Goal: Task Accomplishment & Management: Use online tool/utility

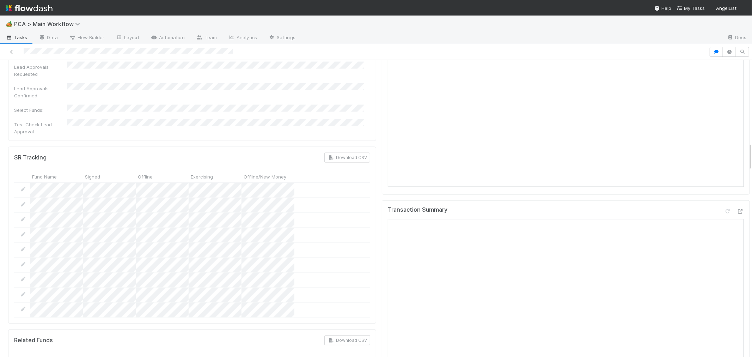
scroll to position [861, 0]
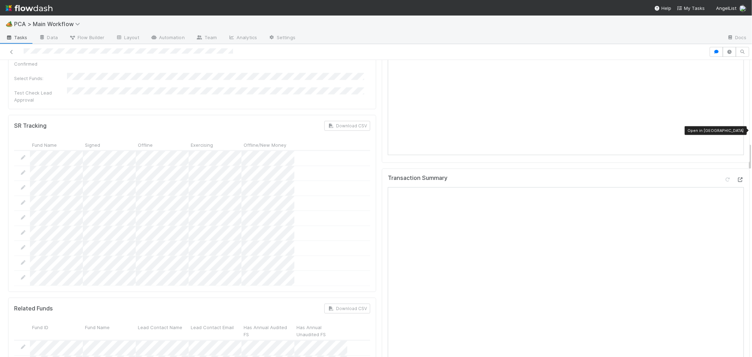
click at [737, 177] on icon at bounding box center [740, 179] width 7 height 5
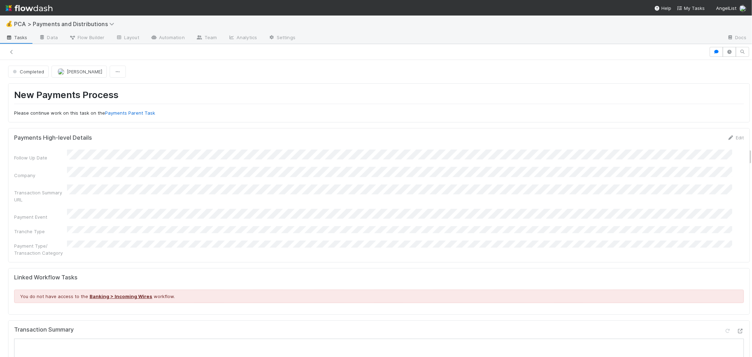
scroll to position [1527, 0]
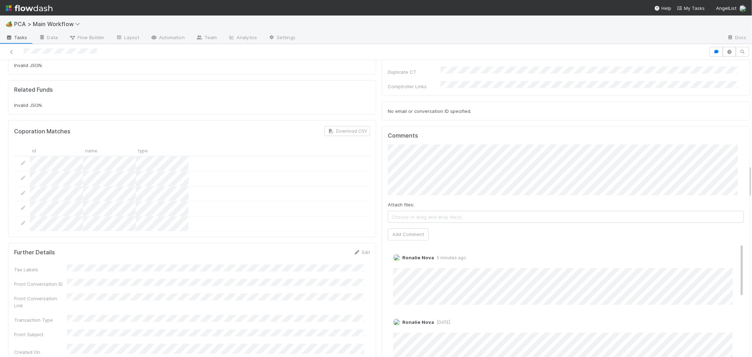
scroll to position [940, 0]
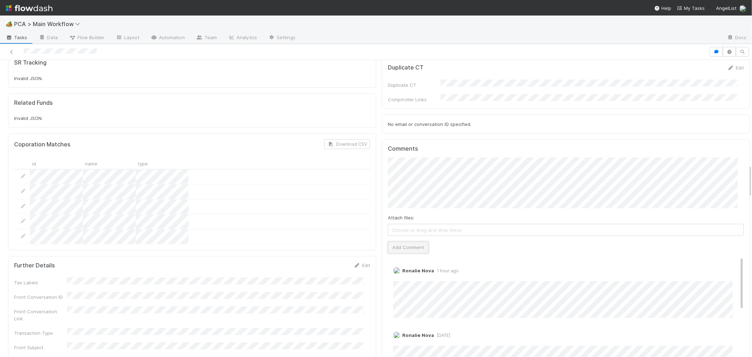
click at [408, 241] on button "Add Comment" at bounding box center [408, 247] width 41 height 12
click at [399, 275] on link "Edit" at bounding box center [403, 278] width 8 height 6
click at [12, 51] on icon at bounding box center [11, 52] width 7 height 5
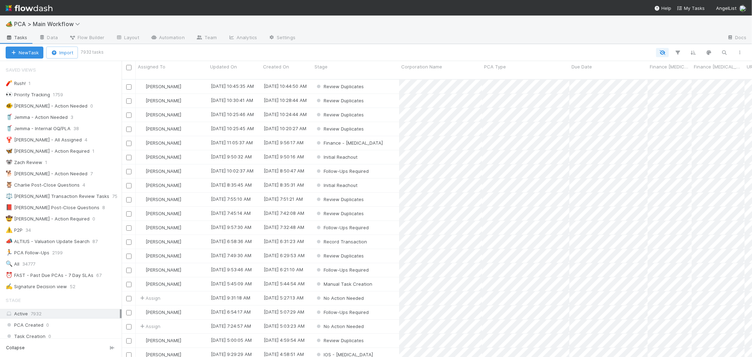
scroll to position [6, 6]
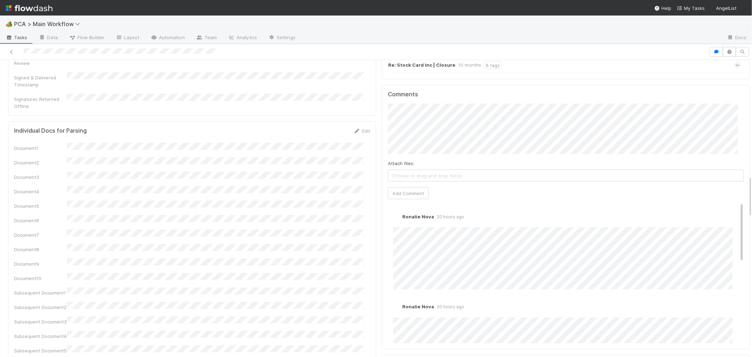
scroll to position [822, 0]
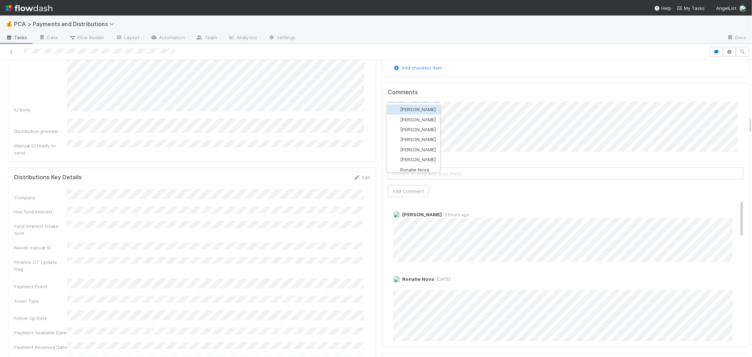
scroll to position [99, 0]
click at [428, 147] on span "Nathalie Gualito" at bounding box center [418, 150] width 36 height 6
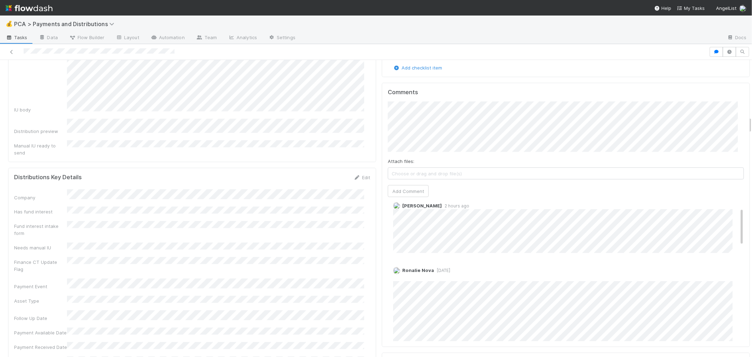
scroll to position [0, 0]
click at [382, 109] on div "Comments Attach files: Choose or drag and drop file(s) Add Comment Jacob Weiss …" at bounding box center [566, 215] width 368 height 264
click at [400, 185] on button "Add Comment" at bounding box center [408, 191] width 41 height 12
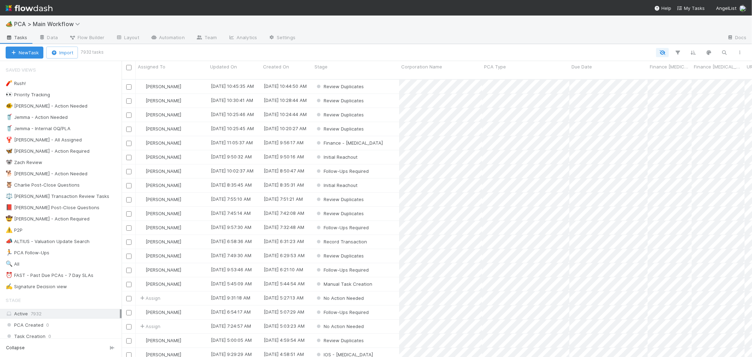
scroll to position [277, 624]
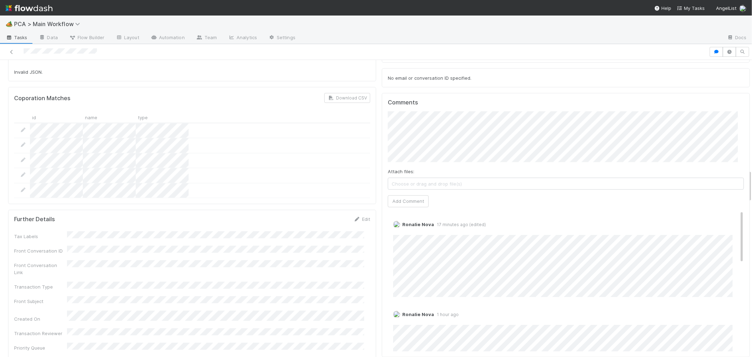
scroll to position [985, 0]
click at [399, 229] on link "Edit" at bounding box center [403, 232] width 8 height 6
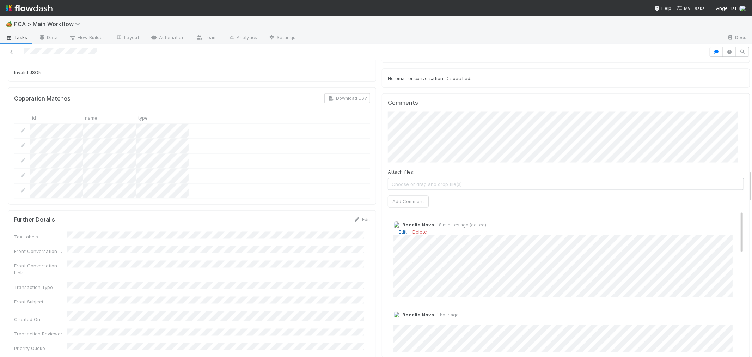
click at [399, 229] on link "Edit" at bounding box center [403, 232] width 8 height 6
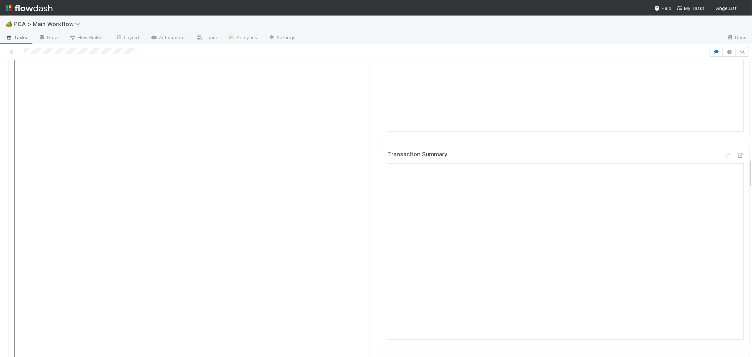
scroll to position [861, 0]
click at [737, 183] on icon at bounding box center [740, 185] width 7 height 5
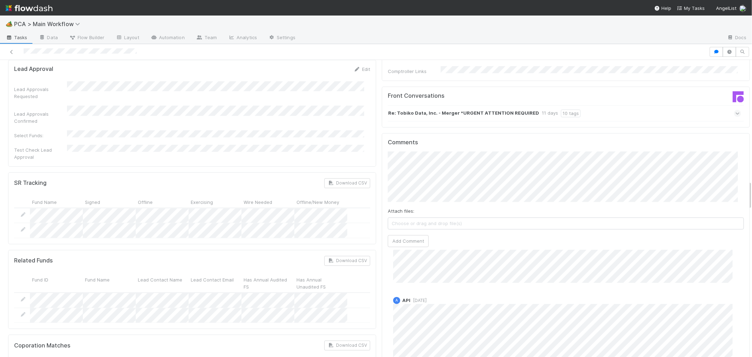
scroll to position [661, 0]
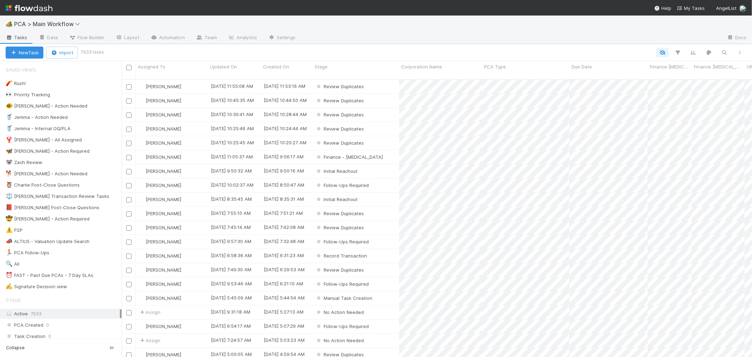
scroll to position [277, 624]
click at [105, 275] on icon at bounding box center [104, 275] width 7 height 5
drag, startPoint x: 87, startPoint y: 275, endPoint x: 84, endPoint y: 276, distance: 3.6
click at [86, 276] on div "View Settings Default for everyone Rename this view Delete this view" at bounding box center [376, 178] width 752 height 357
click at [79, 276] on div "⏰ FAST - Past Due PCAs - 7 Day SLAs" at bounding box center [50, 275] width 88 height 9
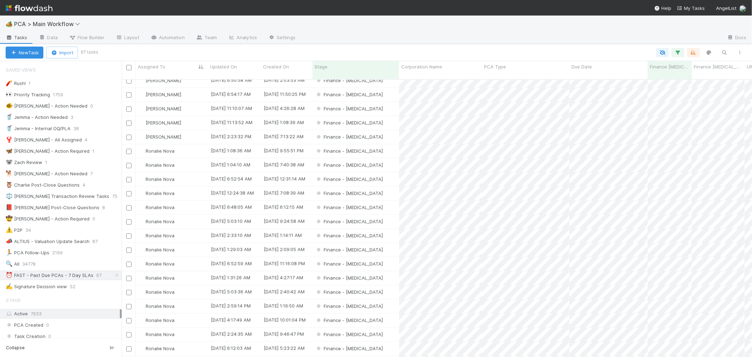
scroll to position [667, 0]
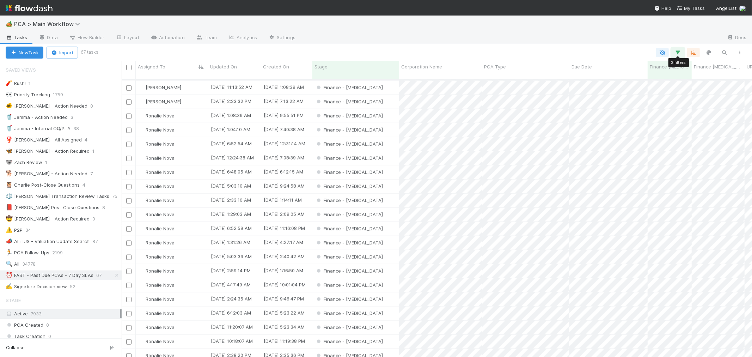
click at [679, 53] on icon "button" at bounding box center [677, 52] width 7 height 6
click at [481, 117] on link "And.." at bounding box center [479, 122] width 22 height 10
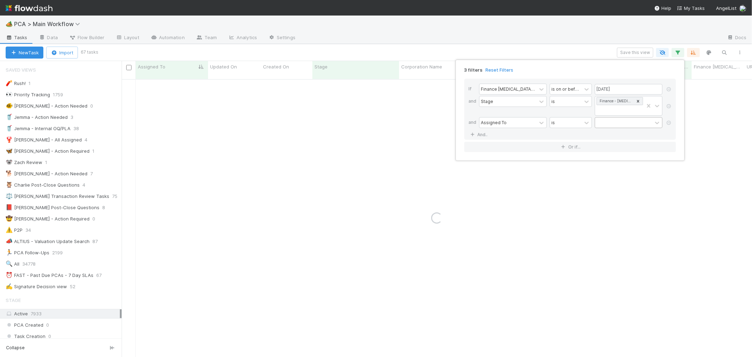
click at [612, 117] on div at bounding box center [623, 122] width 57 height 10
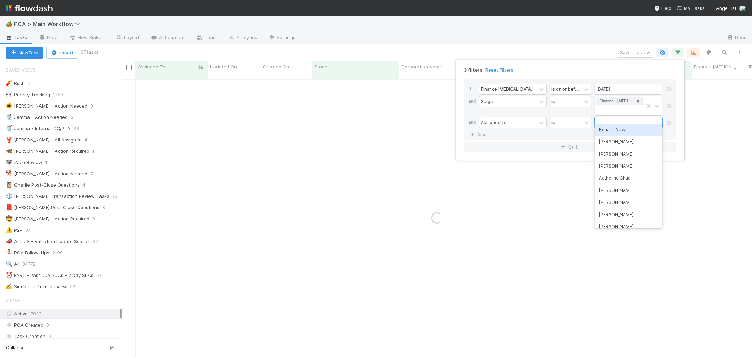
click at [617, 129] on div "Ronalie Nova" at bounding box center [629, 130] width 68 height 12
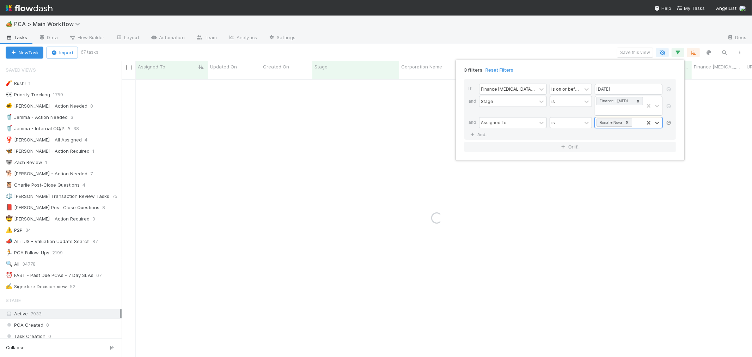
click at [670, 121] on icon at bounding box center [668, 123] width 7 height 4
click at [679, 181] on div "2 filters Reset Filters If Finance ICU Due Date is on or before 08/15/2025 and …" at bounding box center [376, 178] width 752 height 357
click at [739, 51] on div "2 filters Reset Filters If Finance ICU Due Date is on or before 08/15/2025 and …" at bounding box center [376, 178] width 752 height 357
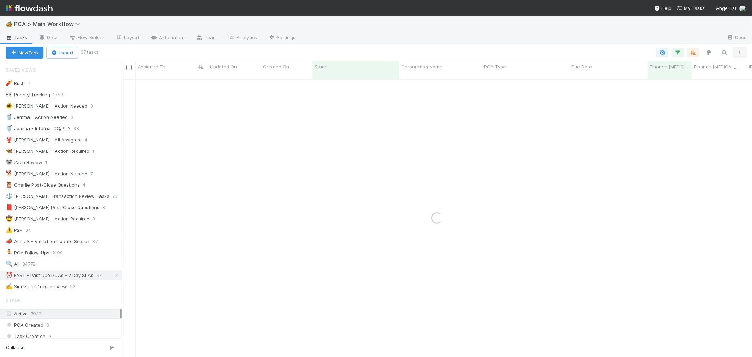
click at [740, 51] on icon "button" at bounding box center [739, 52] width 7 height 4
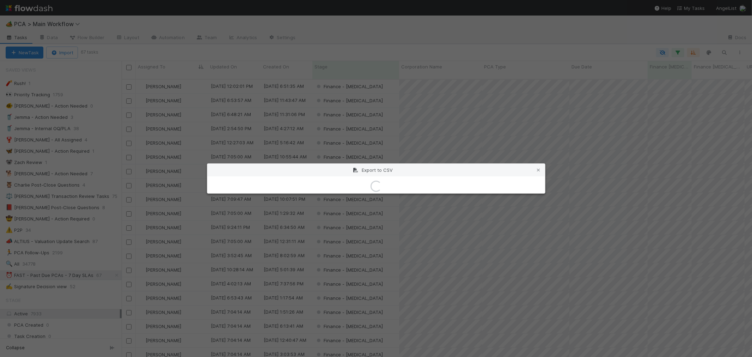
scroll to position [277, 624]
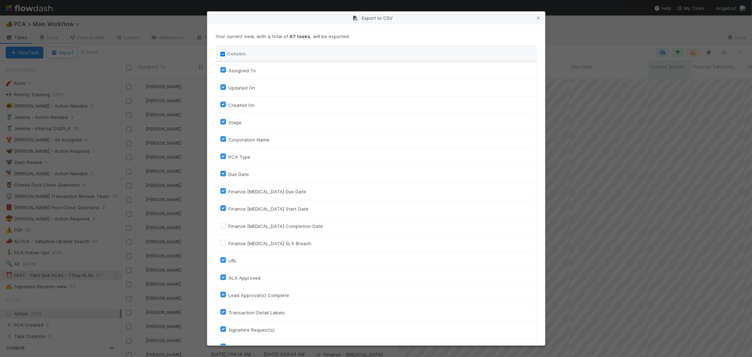
click at [221, 56] on div "Column" at bounding box center [376, 53] width 312 height 7
click at [220, 54] on th "Column" at bounding box center [376, 54] width 320 height 16
click at [221, 54] on input "Column" at bounding box center [222, 54] width 5 height 5
checkbox input "true"
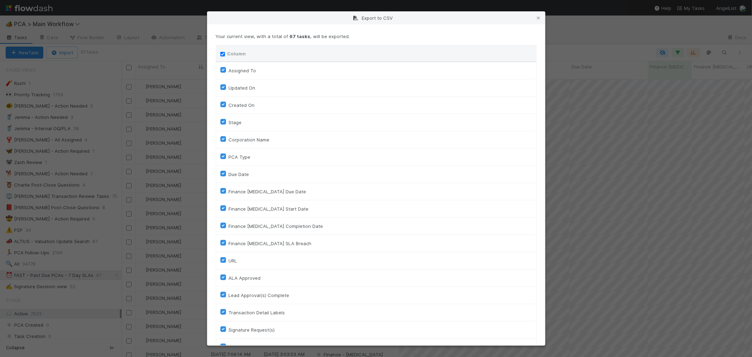
checkbox input "true"
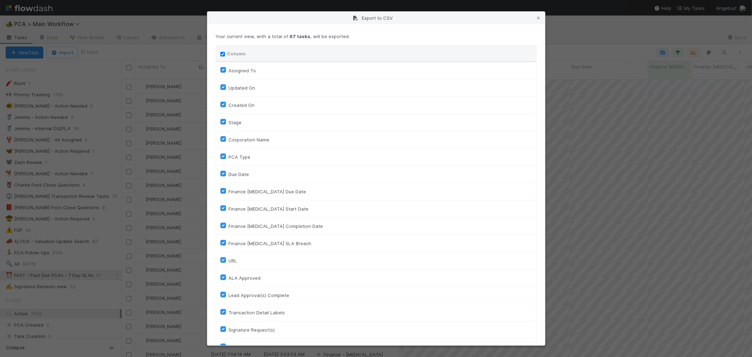
checkbox input "true"
click at [221, 52] on input "Column" at bounding box center [222, 54] width 5 height 5
checkbox input "false"
checkbox To "false"
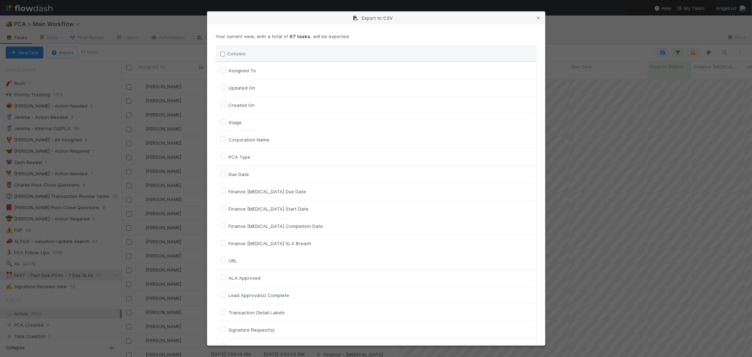
checkbox On "false"
checkbox input "false"
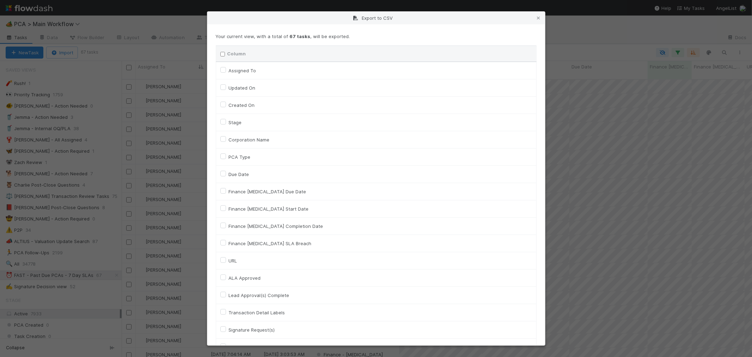
checkbox input "false"
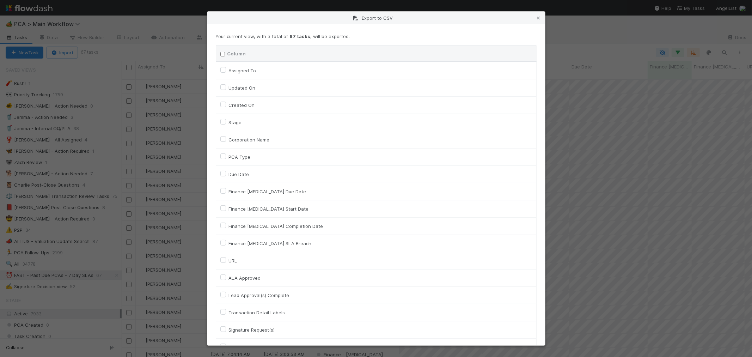
checkbox input "false"
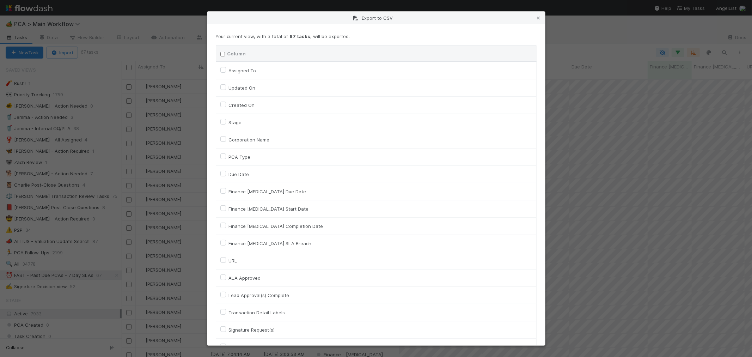
checkbox input "false"
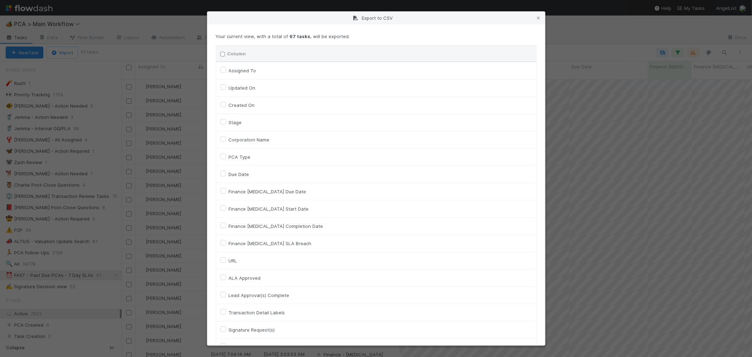
checkbox input "false"
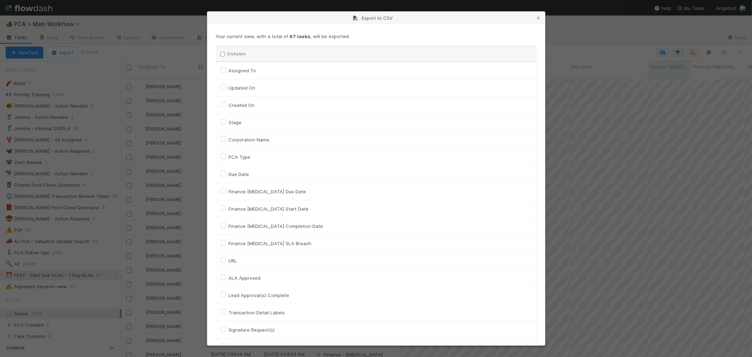
checkbox input "false"
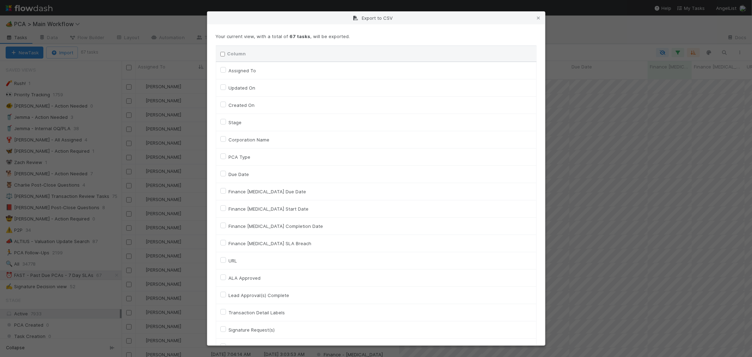
checkbox input "false"
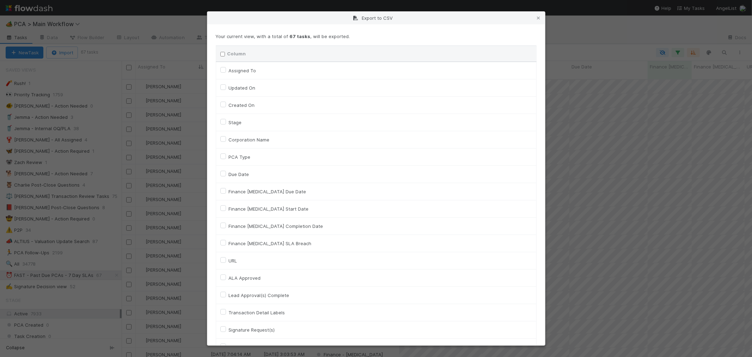
checkbox input "false"
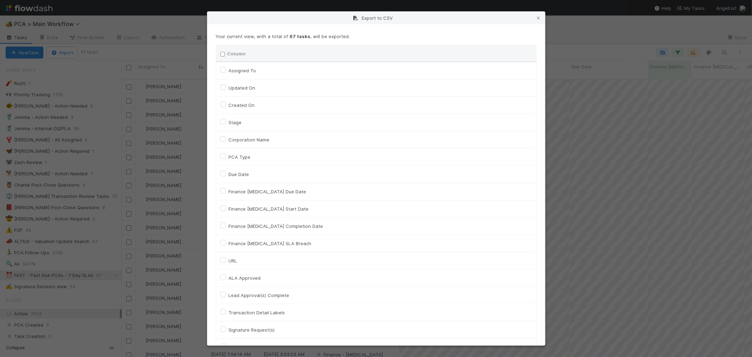
checkbox input "false"
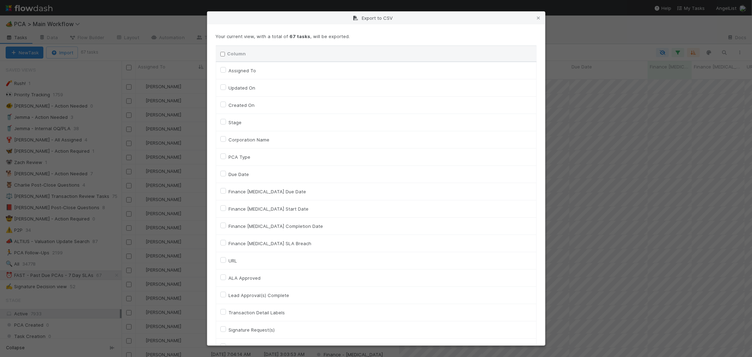
checkbox input "false"
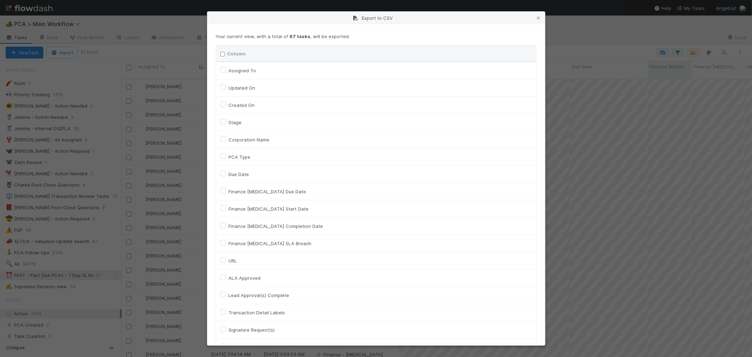
checkbox input "false"
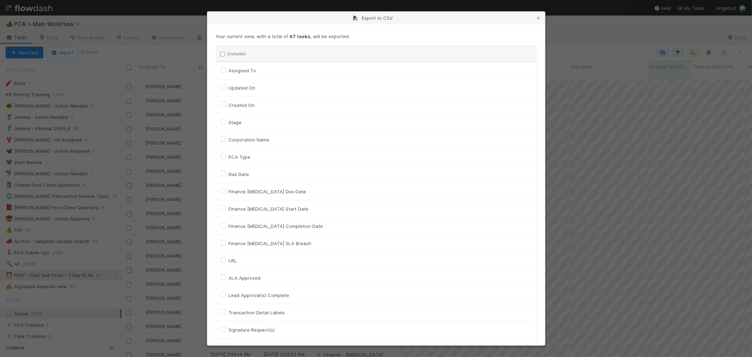
checkbox input "false"
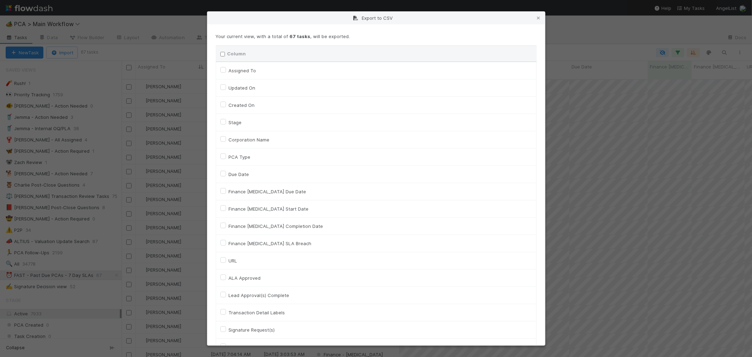
checkbox input "false"
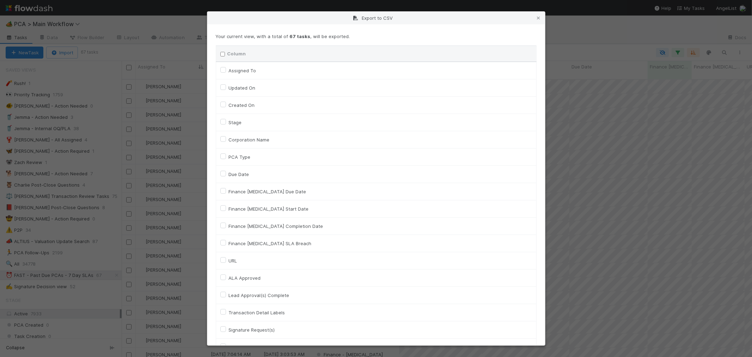
checkbox input "false"
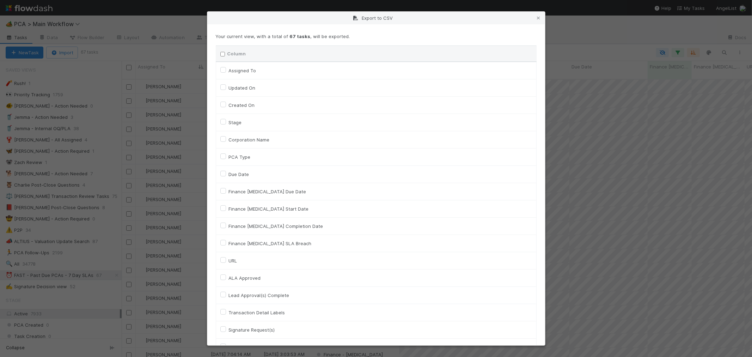
checkbox input "false"
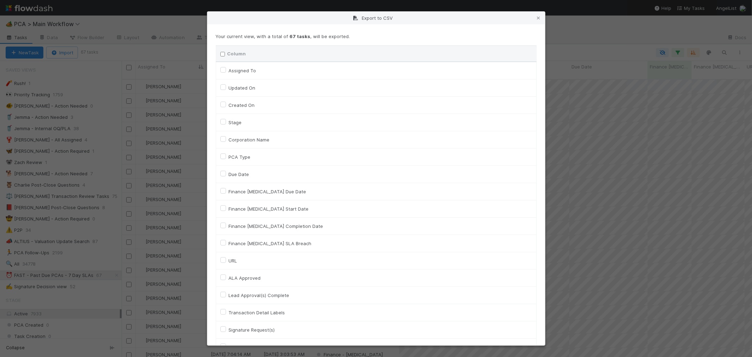
checkbox input "false"
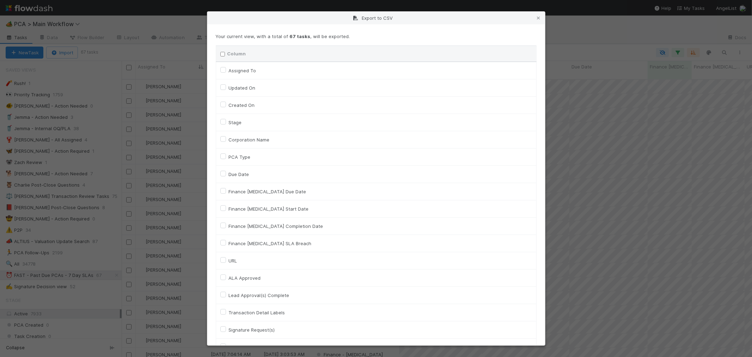
checkbox input "false"
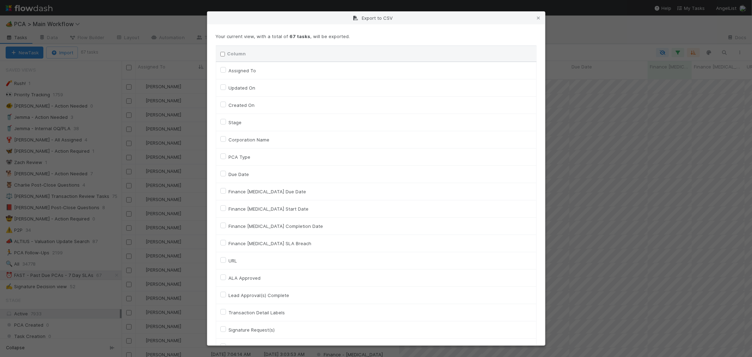
checkbox input "false"
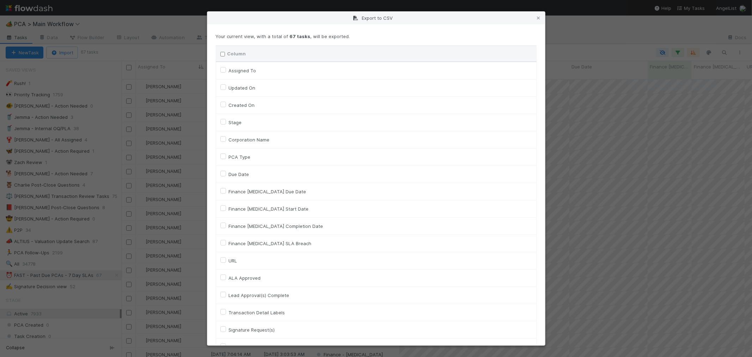
checkbox input "false"
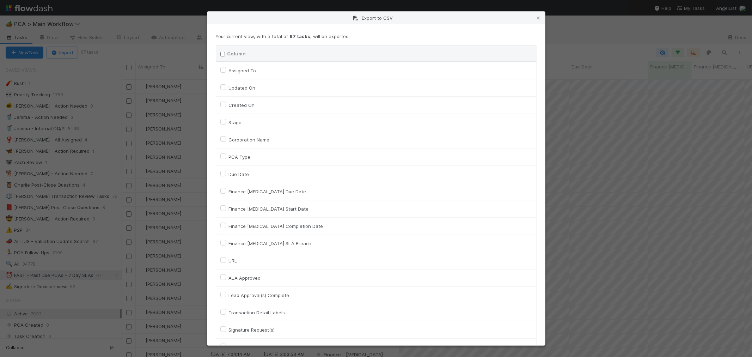
checkbox input "false"
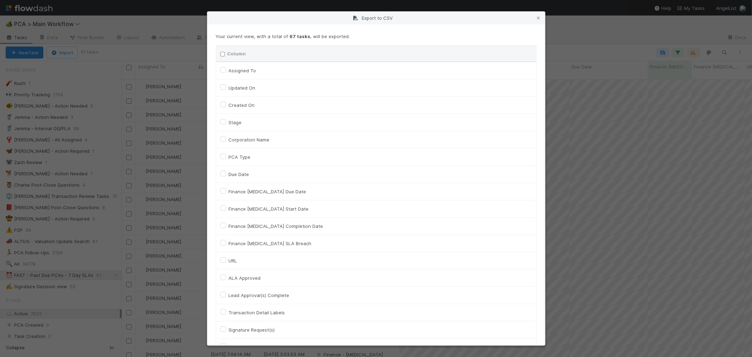
checkbox input "false"
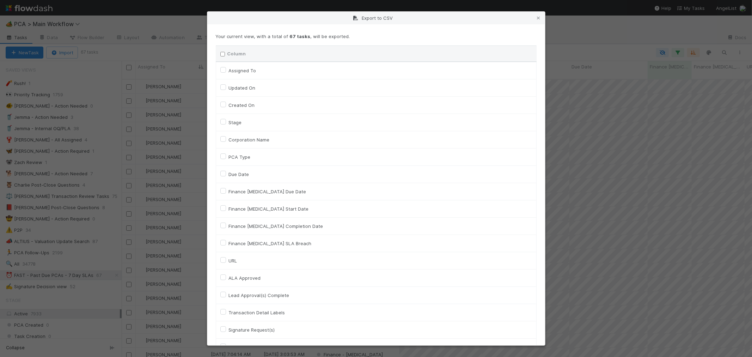
checkbox input "false"
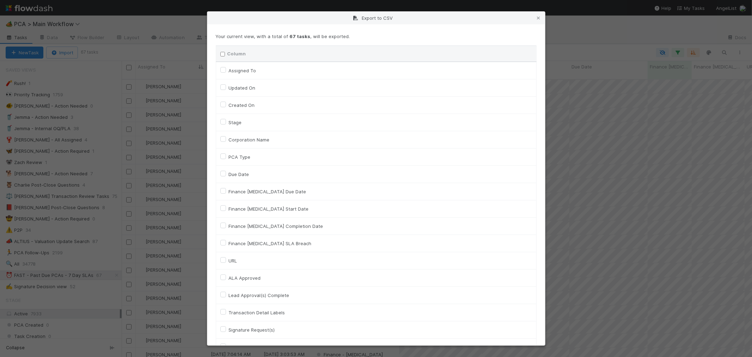
checkbox input "false"
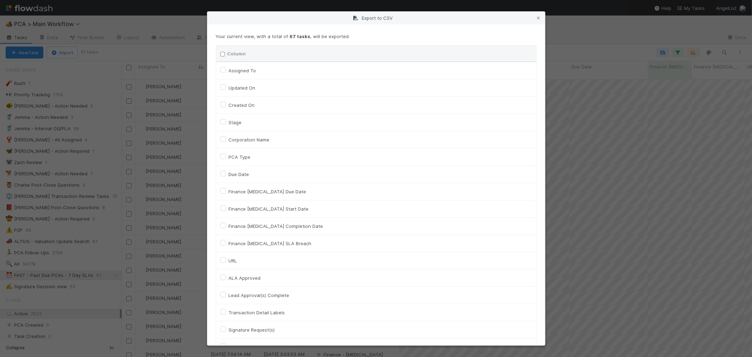
checkbox input "false"
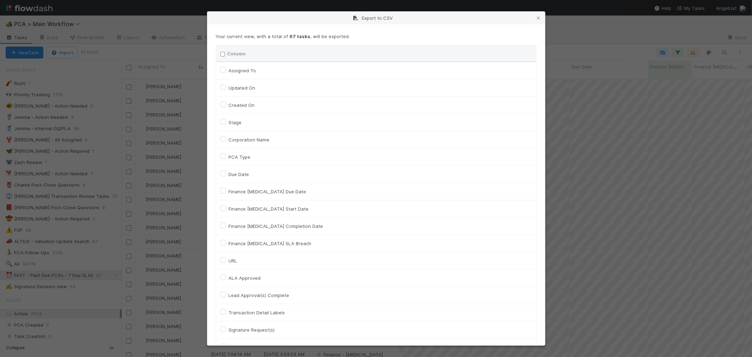
checkbox input "false"
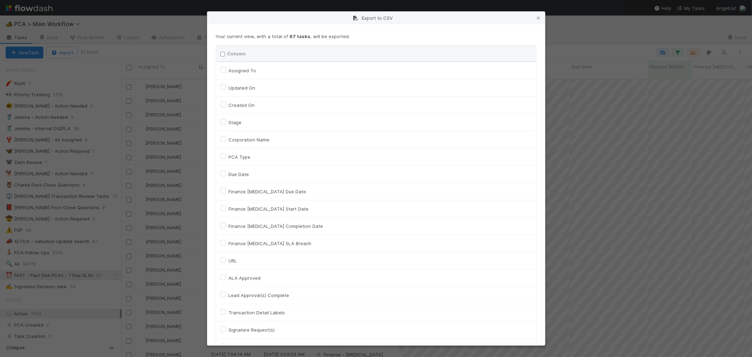
checkbox input "false"
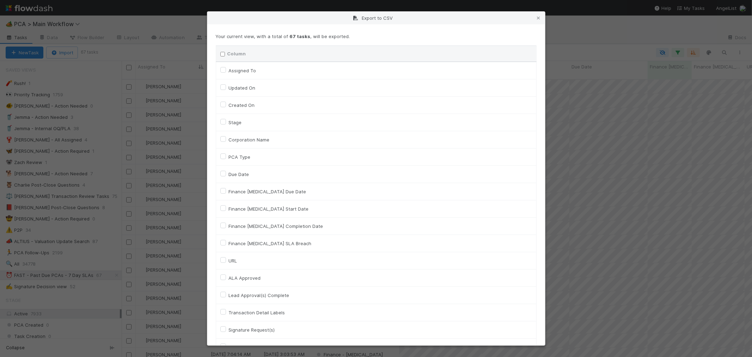
checkbox input "false"
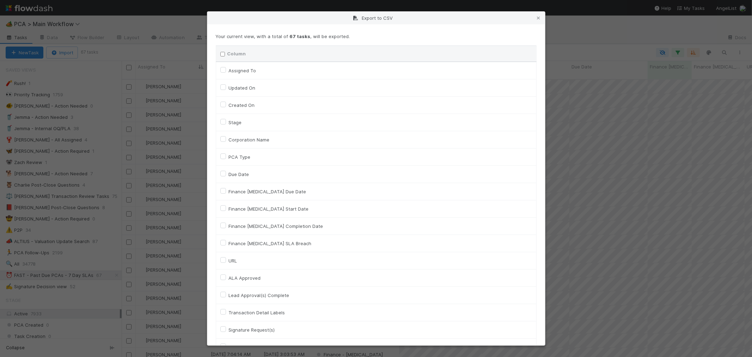
checkbox input "false"
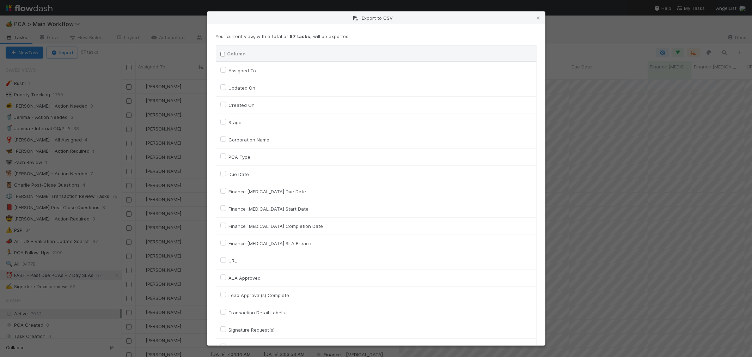
checkbox input "false"
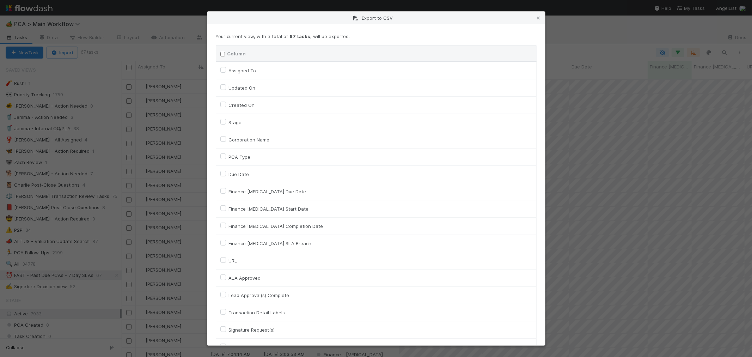
checkbox input "false"
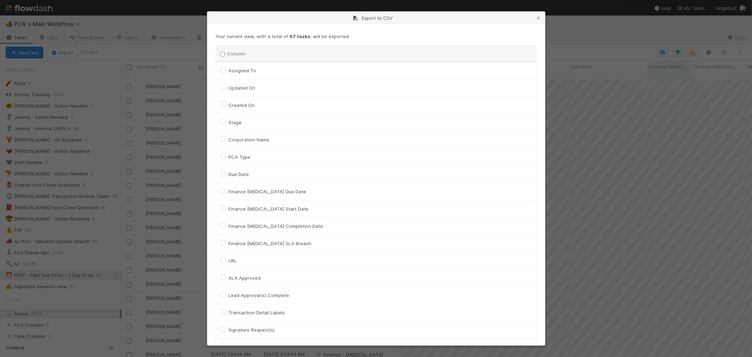
checkbox input "false"
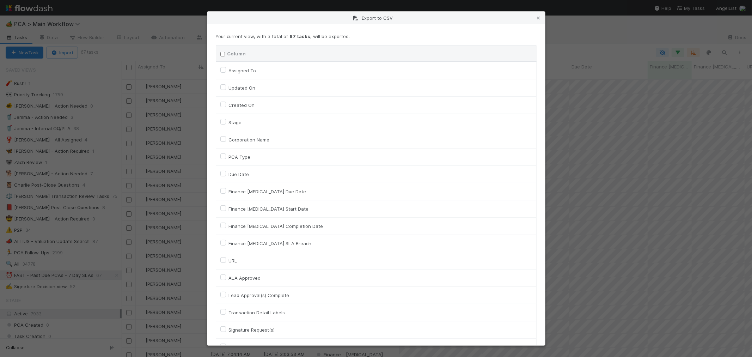
checkbox input "false"
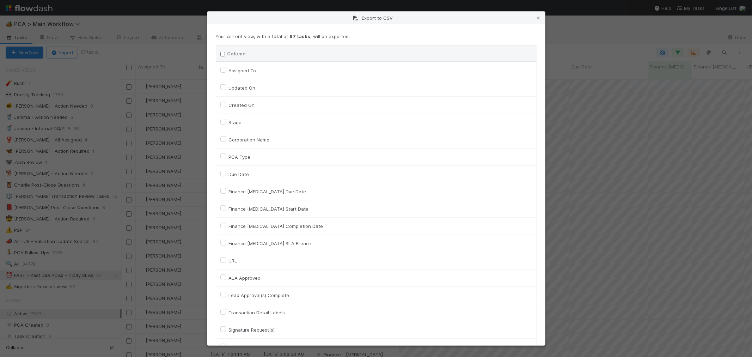
checkbox input "false"
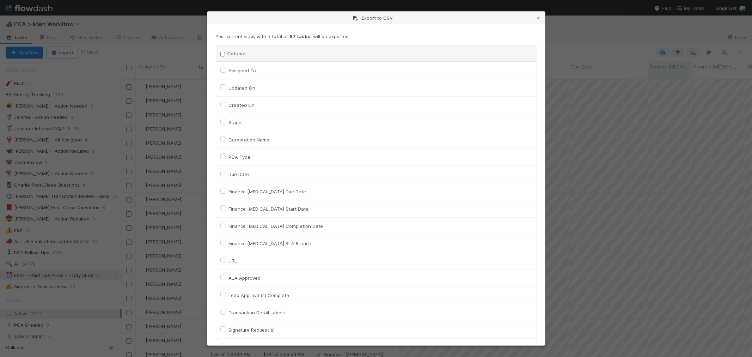
checkbox input "false"
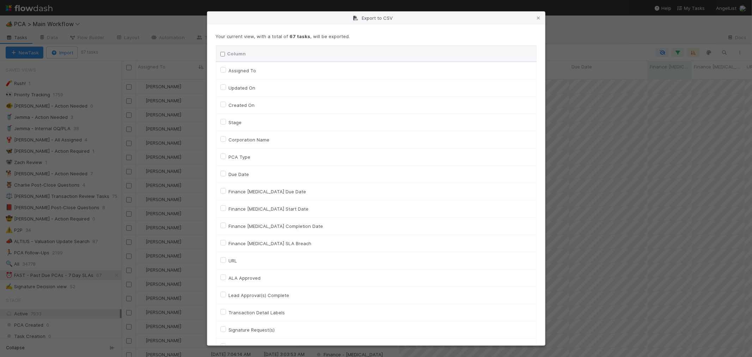
checkbox input "false"
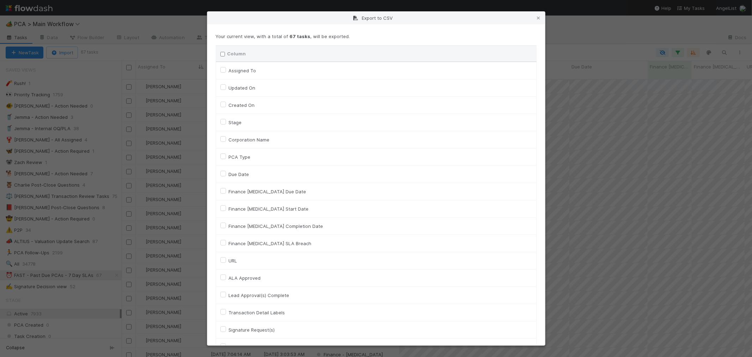
checkbox input "false"
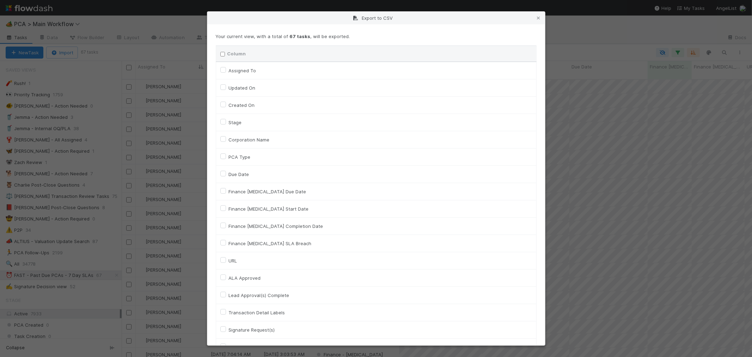
checkbox input "false"
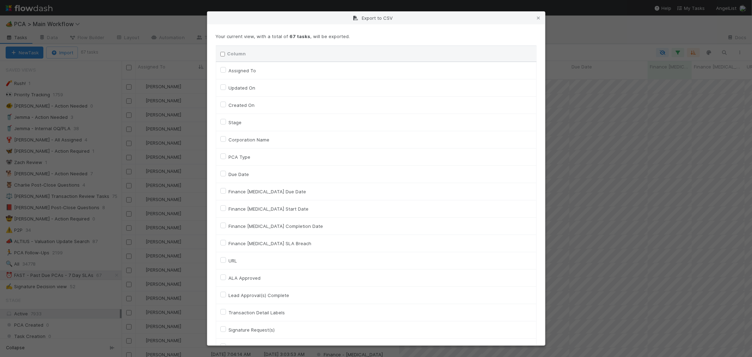
checkbox input "false"
click at [229, 69] on label "Assigned To" at bounding box center [242, 70] width 27 height 8
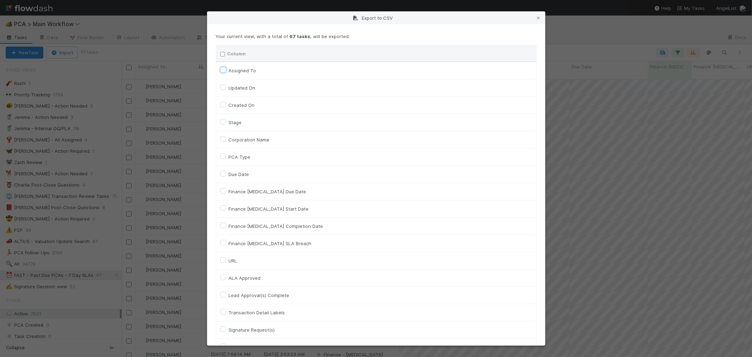
click at [222, 69] on To "Assigned To" at bounding box center [223, 69] width 6 height 6
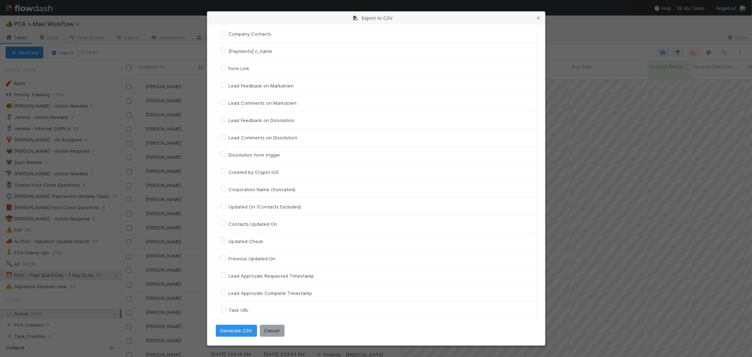
scroll to position [3108, 0]
drag, startPoint x: 223, startPoint y: 309, endPoint x: 228, endPoint y: 321, distance: 12.9
click at [229, 309] on label "Task URL" at bounding box center [239, 310] width 20 height 8
click at [222, 309] on URL "Task URL" at bounding box center [223, 309] width 6 height 6
click at [234, 332] on button "Generate CSV" at bounding box center [236, 331] width 41 height 12
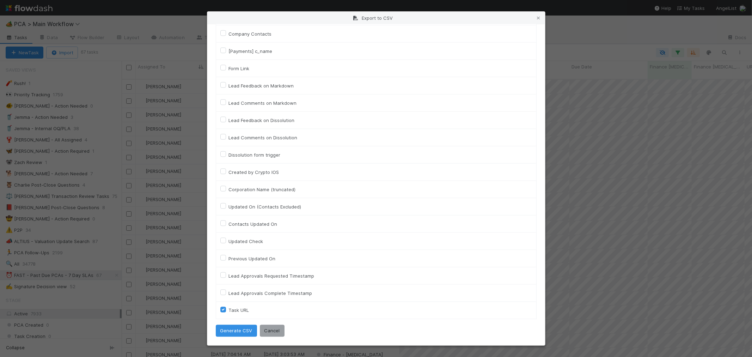
scroll to position [0, 0]
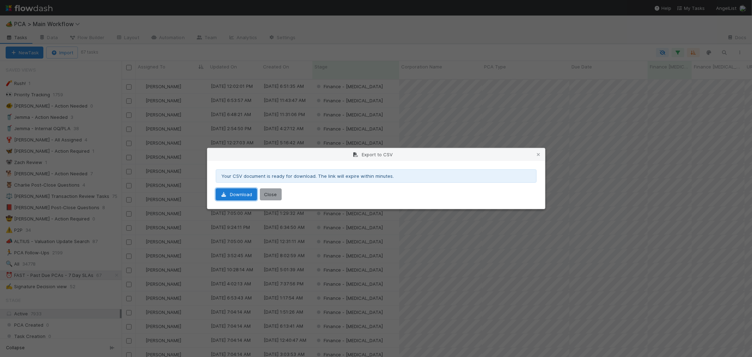
click at [222, 196] on icon at bounding box center [223, 194] width 7 height 5
click at [273, 192] on button "Close" at bounding box center [271, 194] width 22 height 12
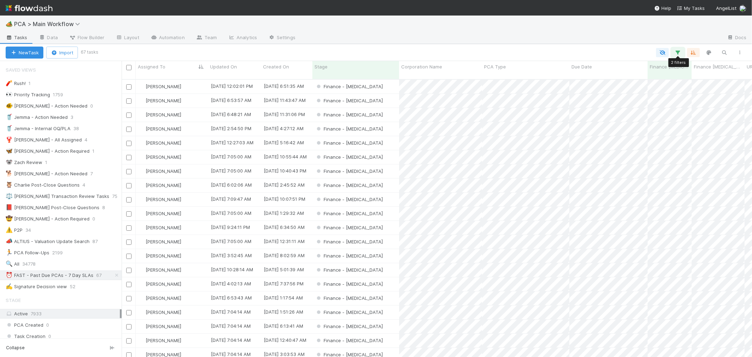
click at [679, 52] on icon "button" at bounding box center [677, 52] width 7 height 6
click at [481, 107] on div "If Finance ICU Due Date is on or before 08/15/2025 and Stage is Finance - ICU A…" at bounding box center [569, 103] width 211 height 49
click at [484, 117] on link "And.." at bounding box center [479, 122] width 22 height 10
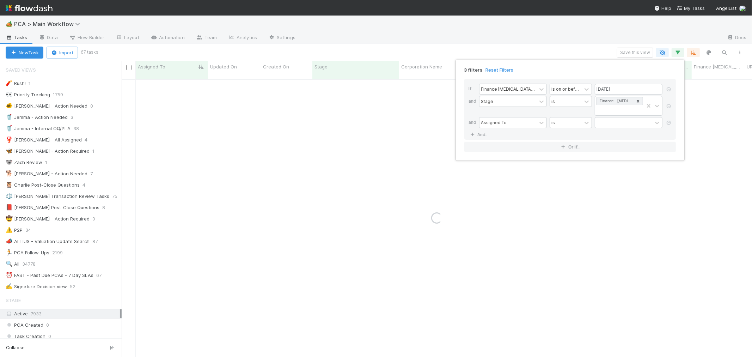
click at [617, 117] on div at bounding box center [623, 122] width 57 height 10
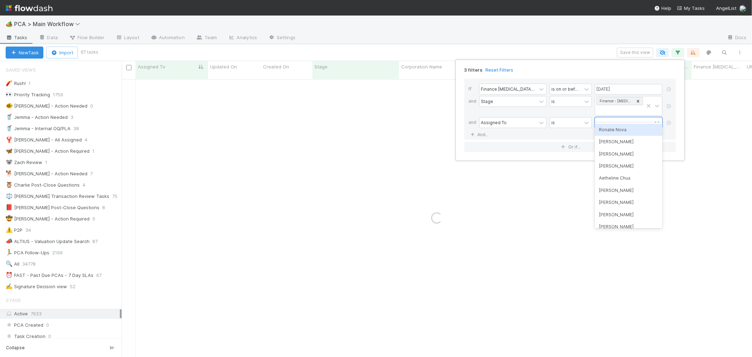
click at [621, 129] on div "Ronalie Nova" at bounding box center [629, 130] width 68 height 12
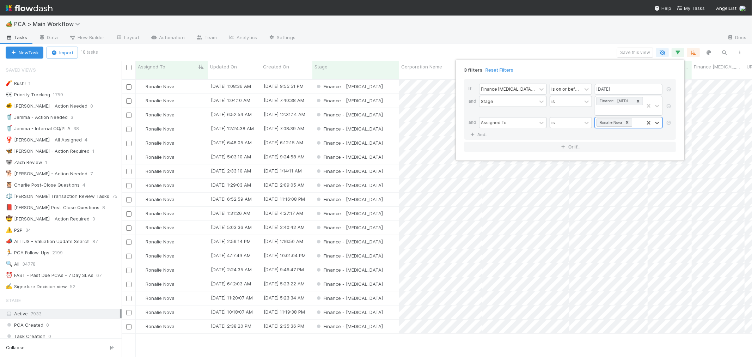
scroll to position [277, 624]
click at [488, 129] on link "And.." at bounding box center [479, 134] width 22 height 10
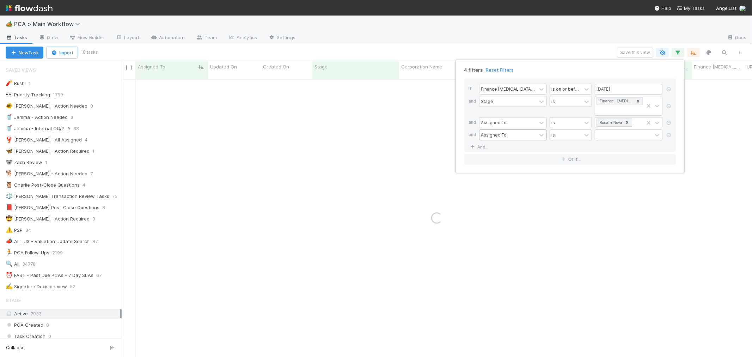
click at [497, 131] on div "Assigned To" at bounding box center [494, 134] width 26 height 6
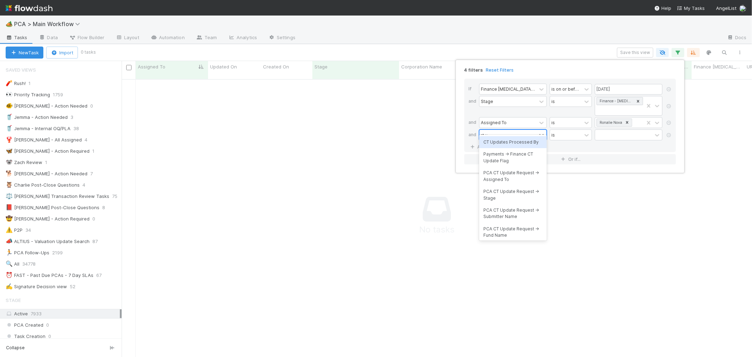
scroll to position [272, 618]
click at [506, 135] on div "CT Updates Processed By Payments -> Finance CT Update Flag PCA CT Update Reques…" at bounding box center [513, 188] width 68 height 106
drag, startPoint x: 514, startPoint y: 142, endPoint x: 548, endPoint y: 143, distance: 34.5
click at [514, 143] on div "CT Updates Processed By" at bounding box center [513, 142] width 68 height 12
click at [607, 130] on div at bounding box center [623, 135] width 57 height 10
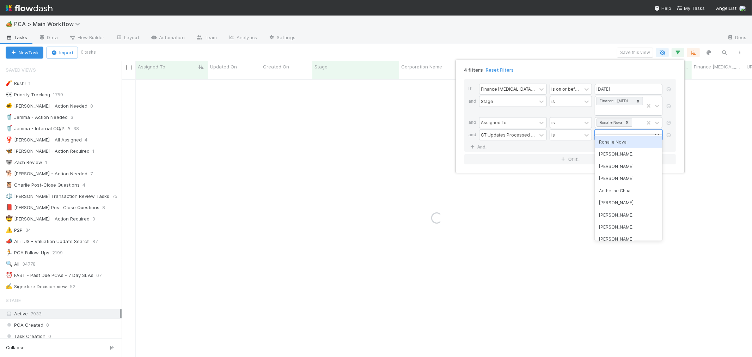
click at [614, 145] on div "Ronalie Nova" at bounding box center [629, 142] width 68 height 12
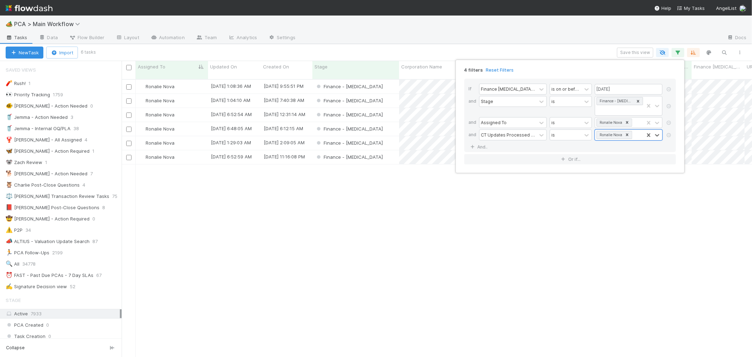
scroll to position [277, 624]
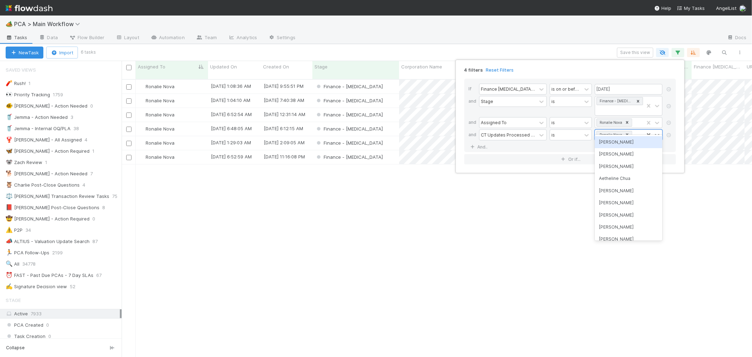
click at [420, 264] on div "4 filters Reset Filters If Finance ICU Due Date is on or before 08/15/2025 and …" at bounding box center [376, 178] width 752 height 357
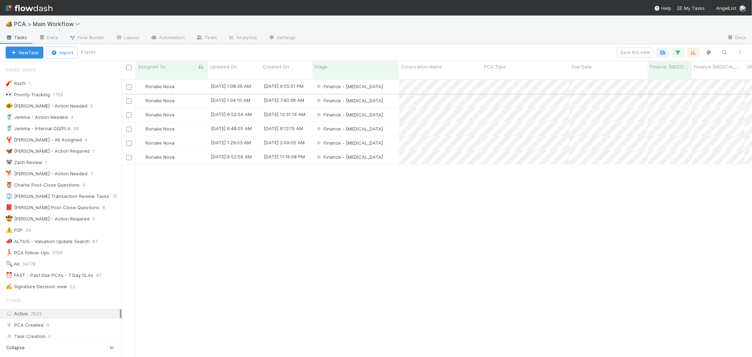
click at [381, 80] on div "Finance - [MEDICAL_DATA]" at bounding box center [355, 87] width 87 height 14
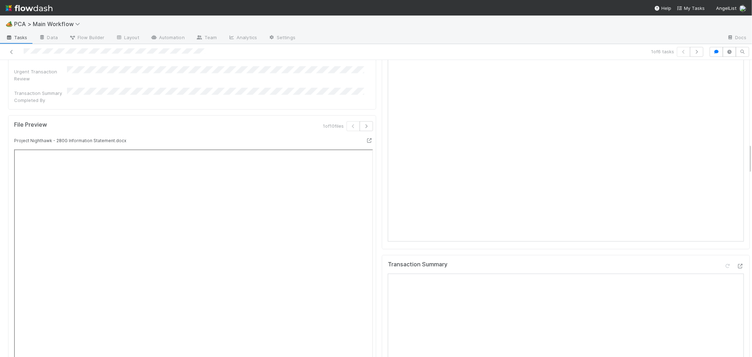
scroll to position [744, 0]
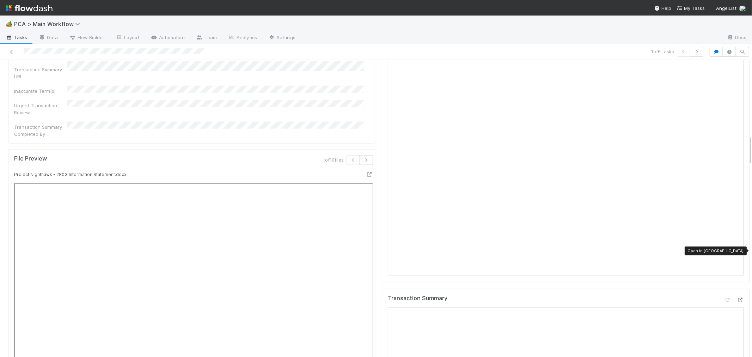
click at [737, 297] on icon at bounding box center [740, 299] width 7 height 5
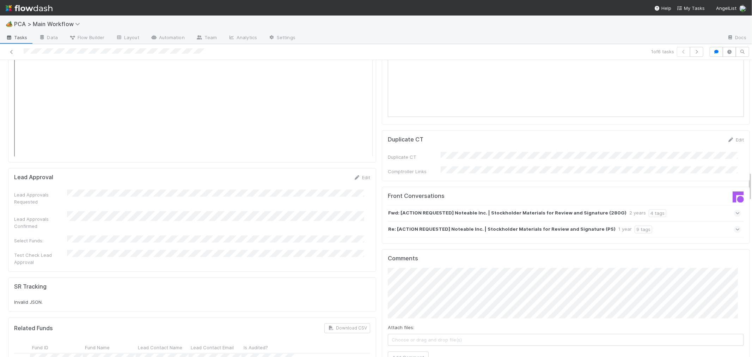
scroll to position [1096, 0]
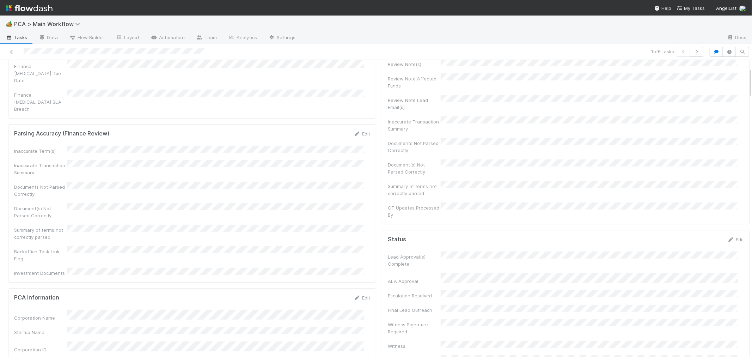
scroll to position [0, 0]
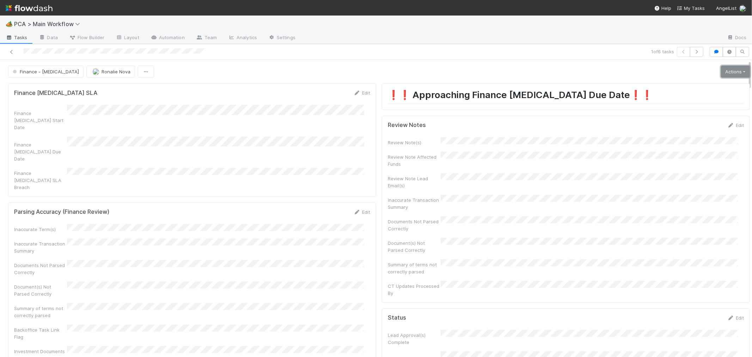
click at [721, 72] on link "Actions" at bounding box center [735, 72] width 29 height 12
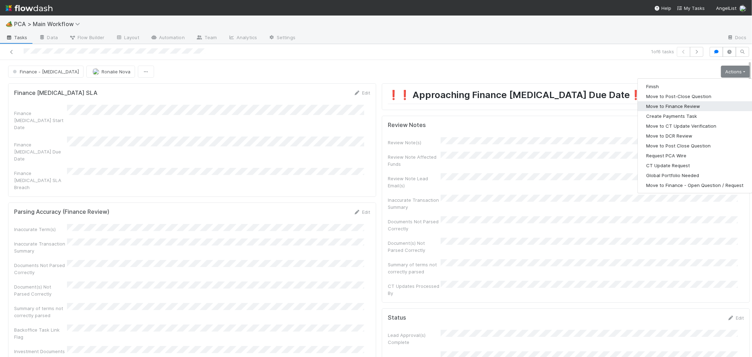
click at [668, 105] on button "Move to Finance Review" at bounding box center [695, 106] width 114 height 10
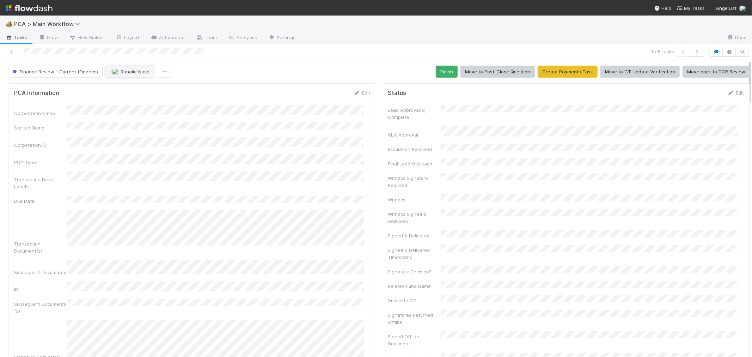
click at [129, 72] on span "Ronalie Nova" at bounding box center [135, 72] width 29 height 6
click at [132, 89] on span "Jacob Luna" at bounding box center [132, 90] width 36 height 6
click at [11, 51] on icon at bounding box center [11, 52] width 7 height 5
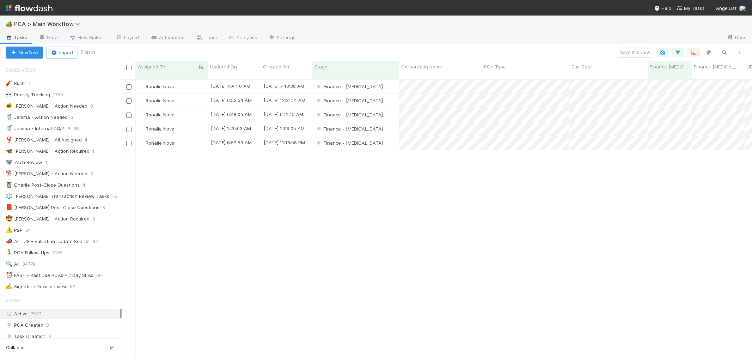
scroll to position [6, 6]
click at [390, 82] on div "Finance - [MEDICAL_DATA]" at bounding box center [355, 87] width 87 height 14
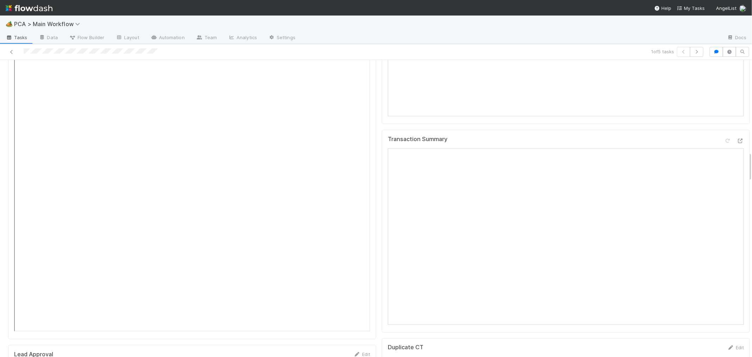
scroll to position [822, 0]
drag, startPoint x: 288, startPoint y: 223, endPoint x: 727, endPoint y: 170, distance: 441.9
click at [737, 219] on icon at bounding box center [740, 221] width 7 height 5
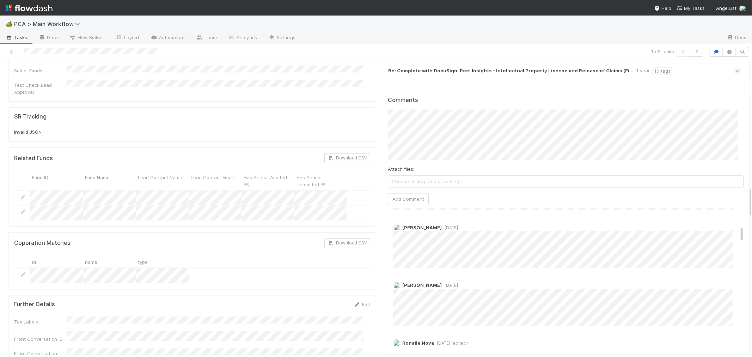
scroll to position [117, 0]
click at [433, 232] on div "Don Walker 1 week ago" at bounding box center [569, 256] width 362 height 49
click at [442, 239] on span "[DATE]" at bounding box center [450, 241] width 16 height 5
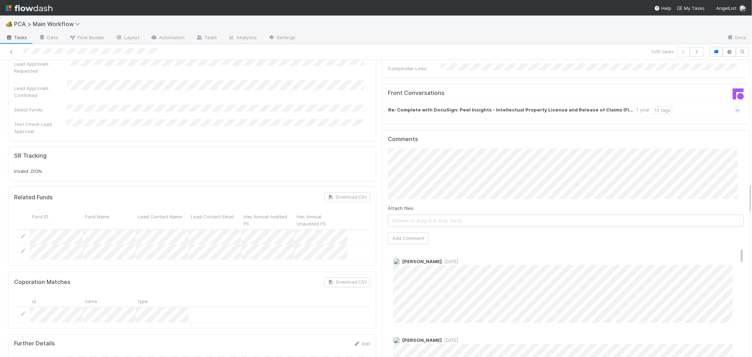
scroll to position [156, 0]
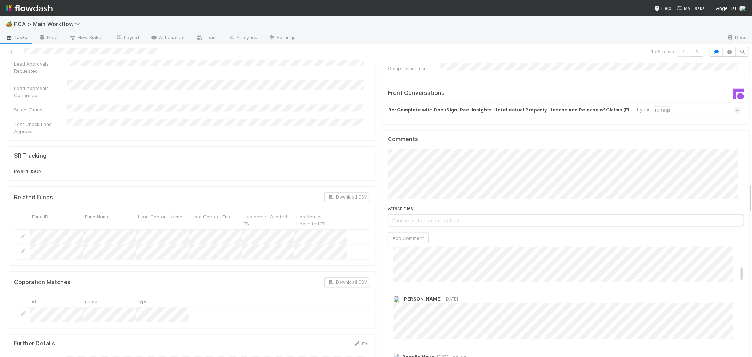
click at [442, 354] on span "1 year ago (edited)" at bounding box center [451, 356] width 34 height 5
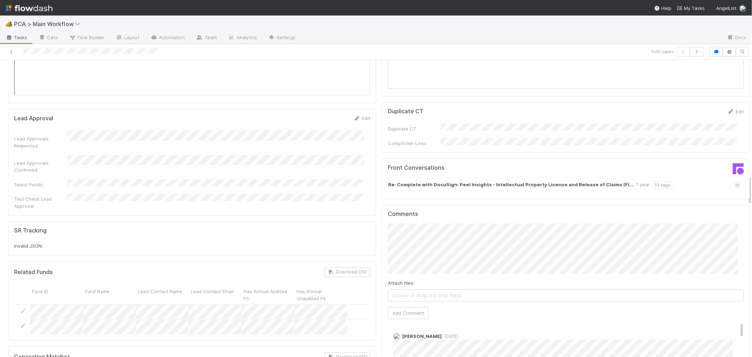
scroll to position [1136, 0]
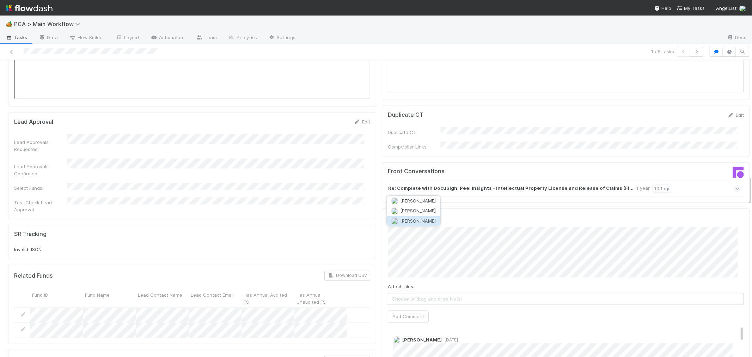
click at [425, 219] on button "Don Walker" at bounding box center [413, 221] width 53 height 10
click at [388, 310] on button "Add Comment" at bounding box center [408, 316] width 41 height 12
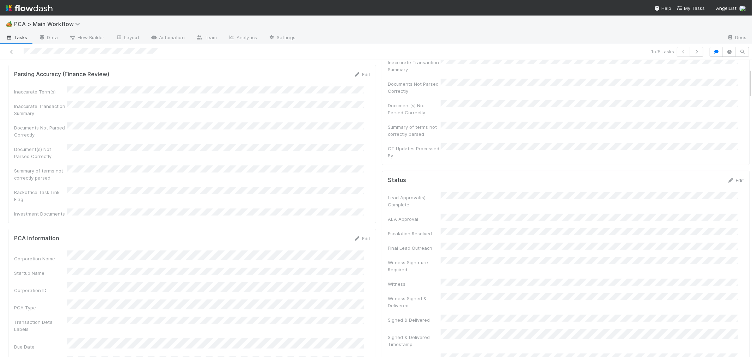
scroll to position [0, 0]
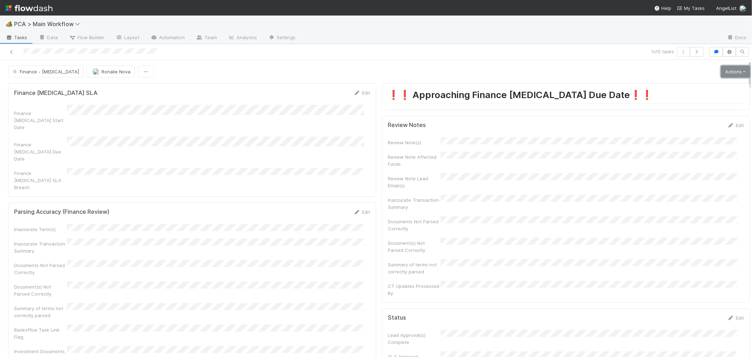
click at [721, 70] on link "Actions" at bounding box center [735, 72] width 29 height 12
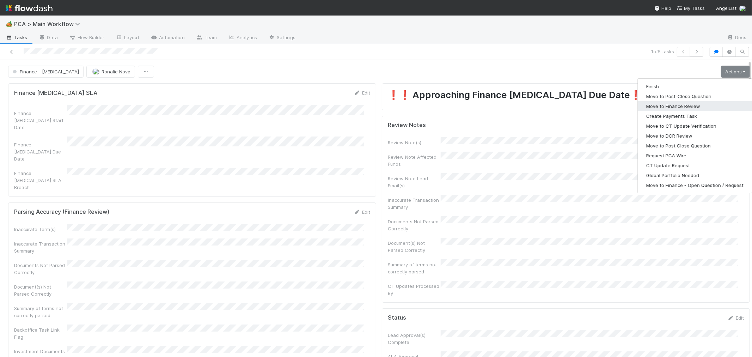
click at [671, 106] on button "Move to Finance Review" at bounding box center [695, 106] width 114 height 10
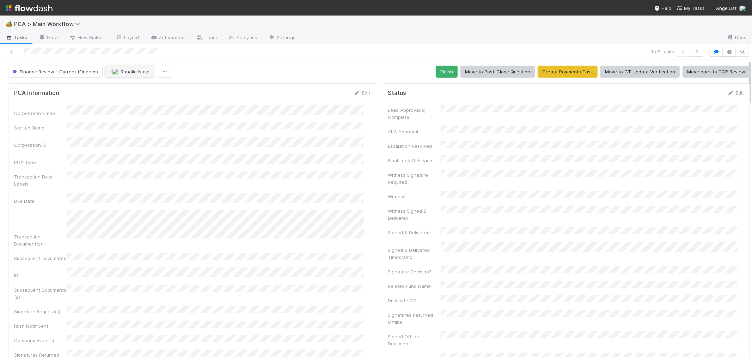
click at [114, 74] on img "button" at bounding box center [114, 71] width 7 height 7
click at [126, 114] on span "Don Walker" at bounding box center [132, 115] width 36 height 6
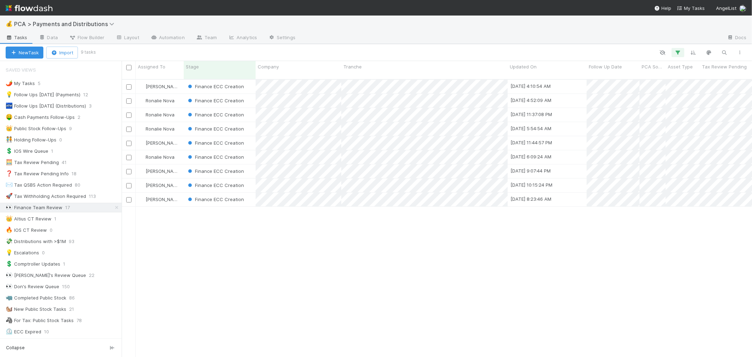
scroll to position [277, 624]
click at [252, 125] on div "Finance ECC Creation" at bounding box center [220, 129] width 72 height 14
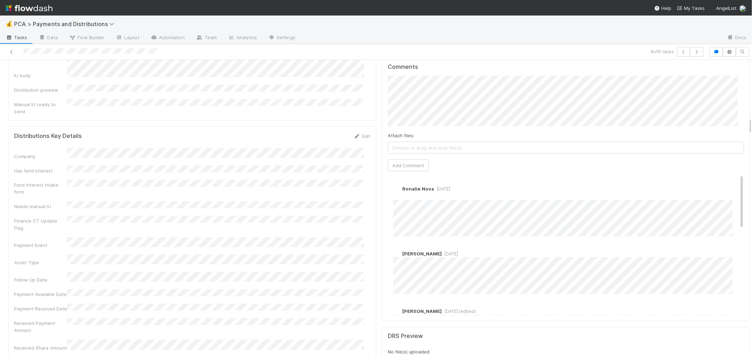
scroll to position [979, 0]
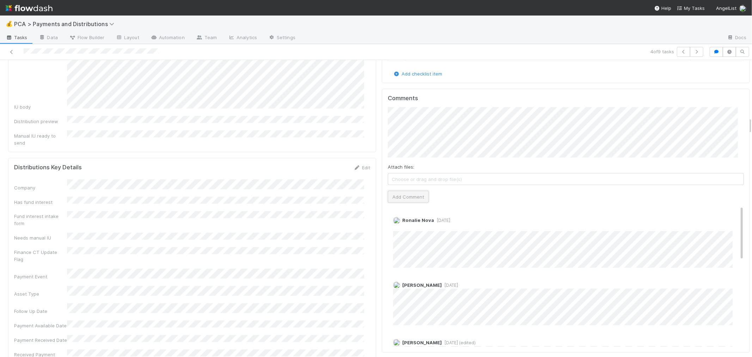
click at [404, 191] on button "Add Comment" at bounding box center [408, 197] width 41 height 12
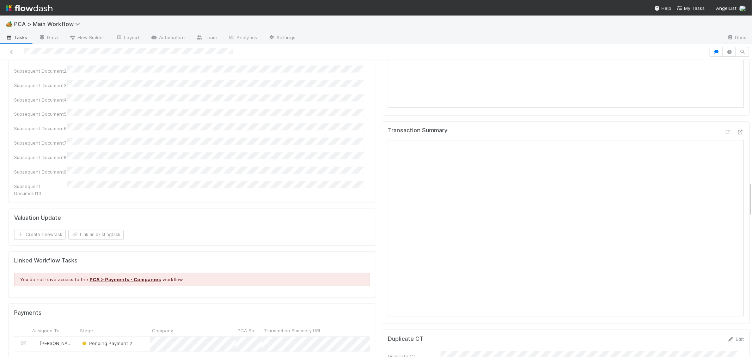
scroll to position [1018, 0]
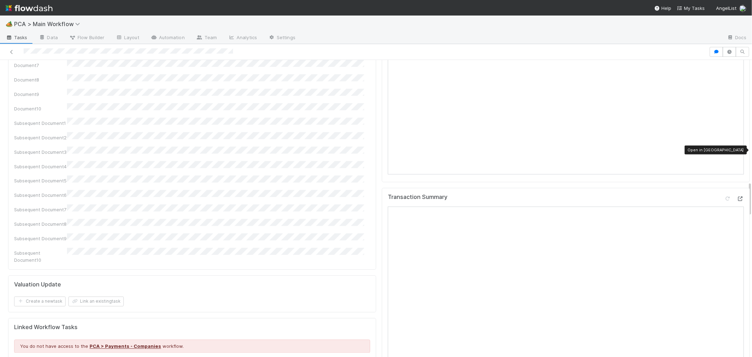
click at [676, 197] on icon at bounding box center [740, 199] width 7 height 5
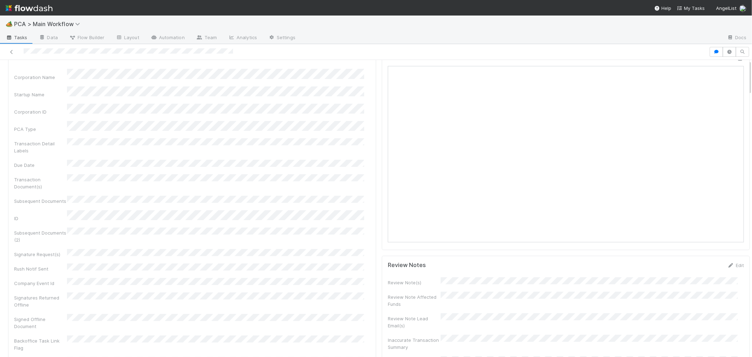
scroll to position [0, 0]
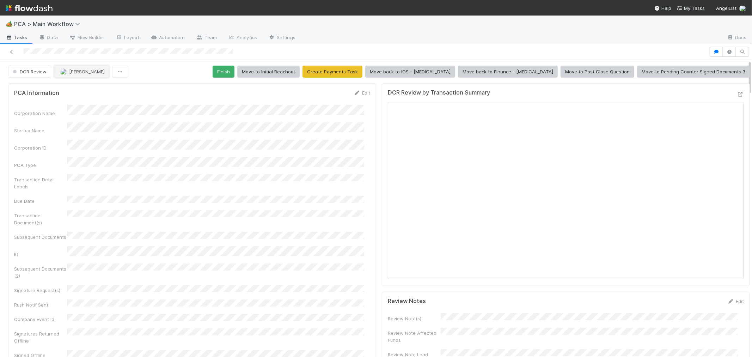
click at [88, 72] on span "Janice Garcia" at bounding box center [87, 72] width 36 height 6
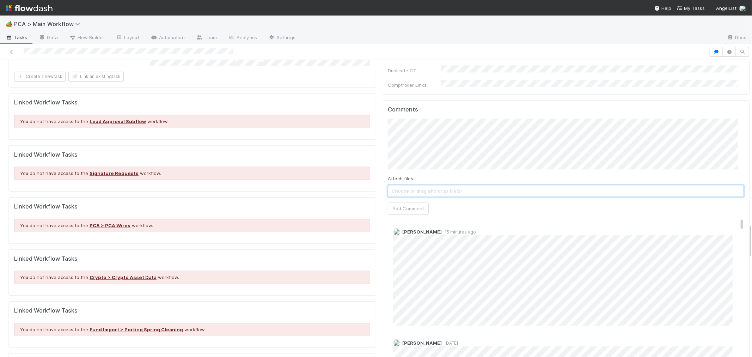
click at [464, 185] on span "Choose or drag and drop file(s)" at bounding box center [565, 190] width 355 height 11
drag, startPoint x: 407, startPoint y: 155, endPoint x: 416, endPoint y: 155, distance: 8.8
click at [407, 202] on button "Add Comment" at bounding box center [408, 208] width 41 height 12
click at [399, 236] on link "Edit" at bounding box center [403, 239] width 8 height 6
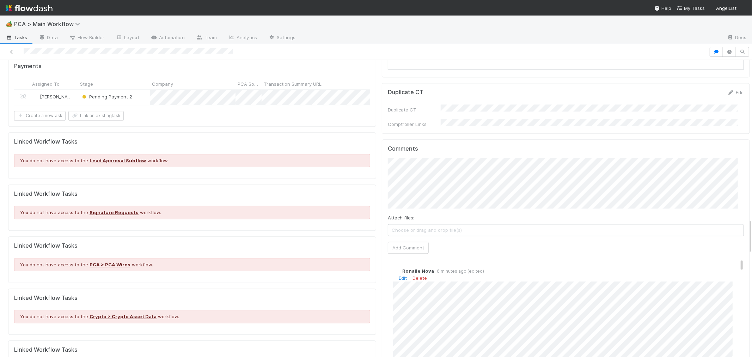
scroll to position [117, 0]
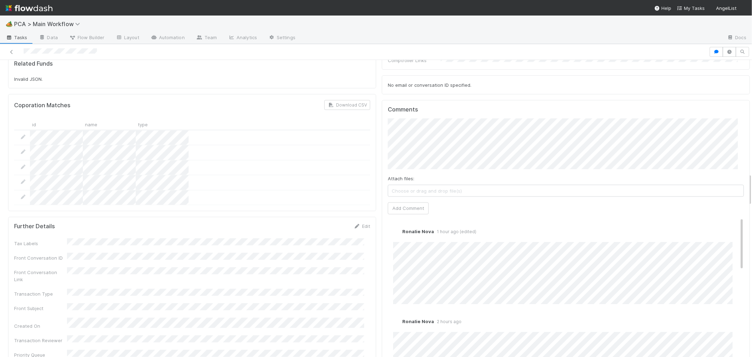
scroll to position [1018, 0]
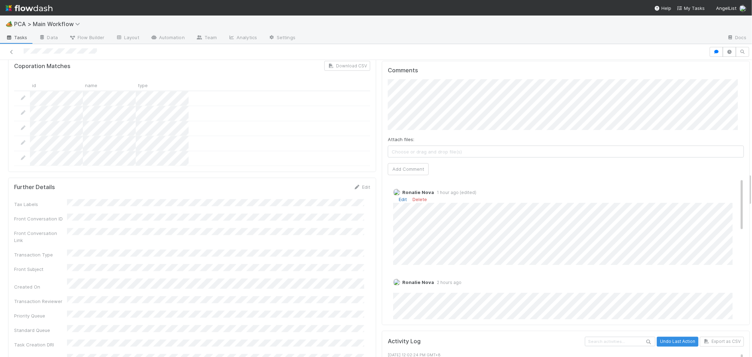
click at [399, 197] on link "Edit" at bounding box center [403, 200] width 8 height 6
